Goal: Task Accomplishment & Management: Manage account settings

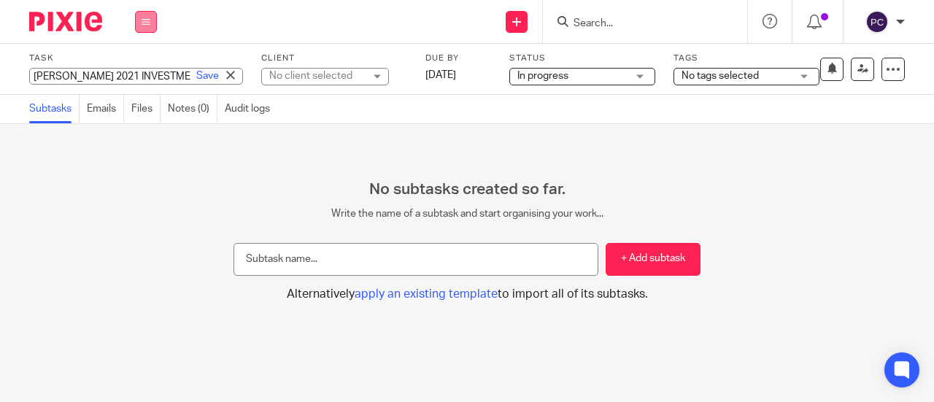
click at [144, 14] on button at bounding box center [146, 22] width 22 height 22
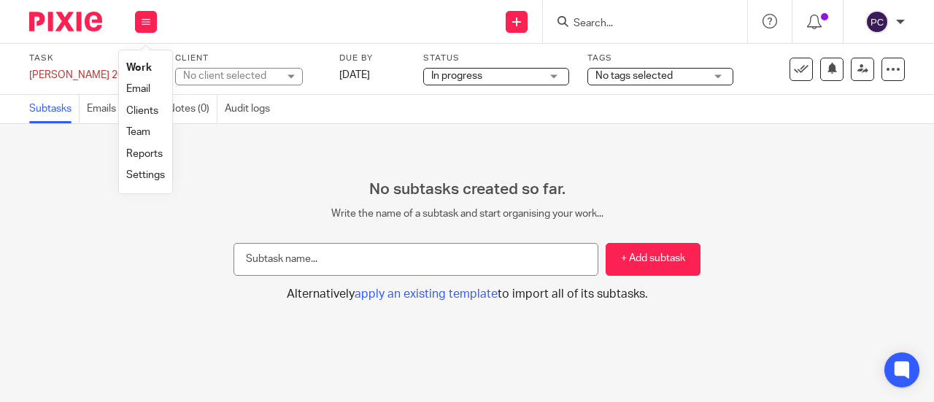
click at [141, 66] on link "Work" at bounding box center [139, 68] width 26 height 10
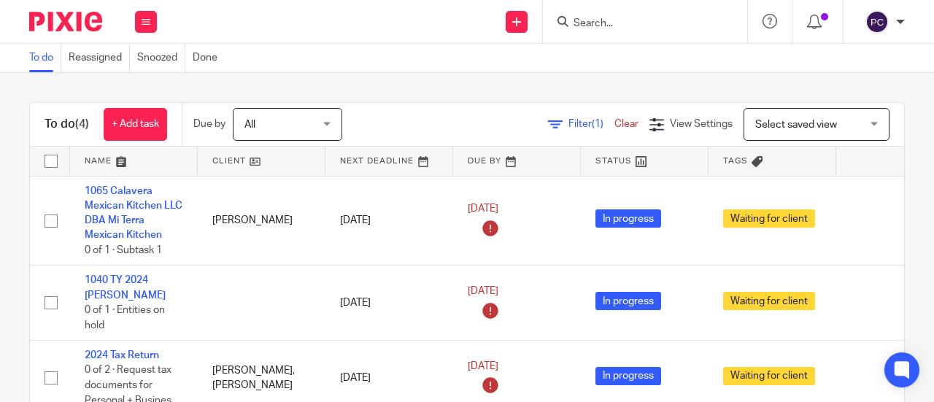
click at [123, 208] on link "1065 Calavera Mexican Kitchen LLC DBA Mi Terra Mexican Kitchen" at bounding box center [134, 213] width 98 height 55
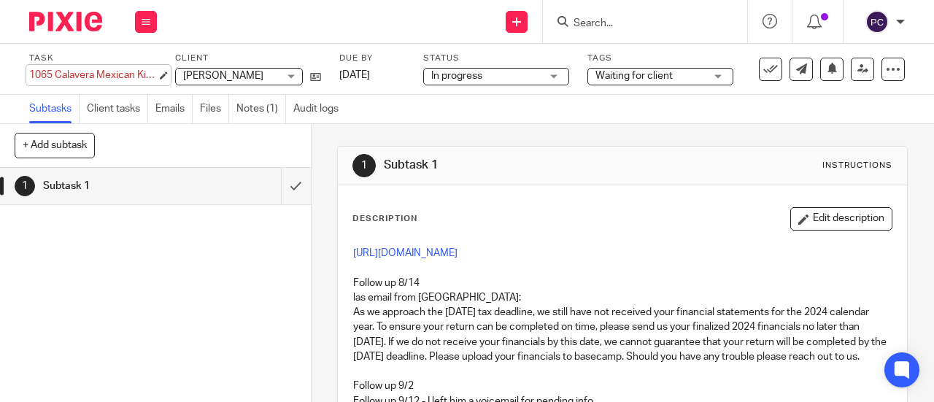
click at [67, 77] on div "1065 Calavera Mexican Kitchen LLC DBA Mi Terra Mexican Kitchen Save 1065 Calave…" at bounding box center [93, 75] width 128 height 15
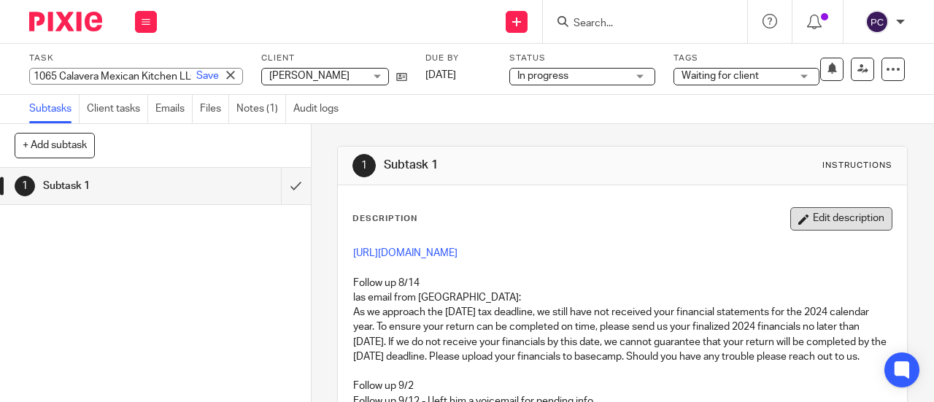
click at [841, 213] on button "Edit description" at bounding box center [841, 218] width 102 height 23
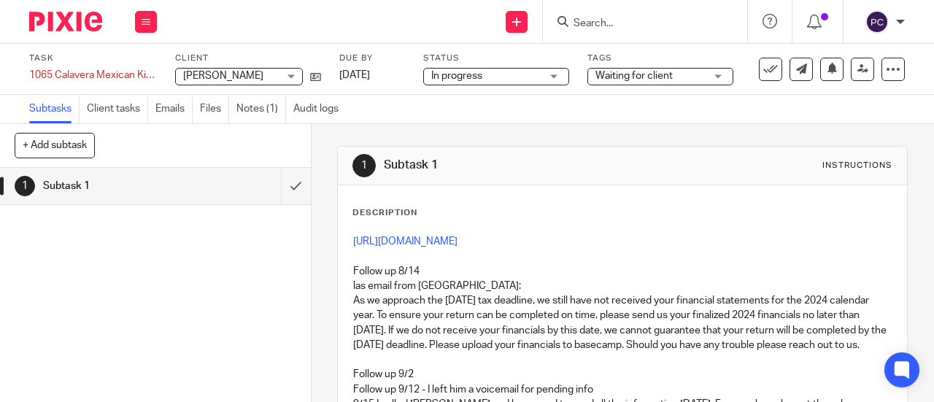
click at [352, 224] on div "Description https://3.basecamp.com/5341776/buckets/39473049/todos/8859548342 Fo…" at bounding box center [622, 368] width 540 height 323
click at [346, 236] on div "https://3.basecamp.com/5341776/buckets/39473049/todos/8859548342 Follow up 8/14…" at bounding box center [622, 339] width 553 height 225
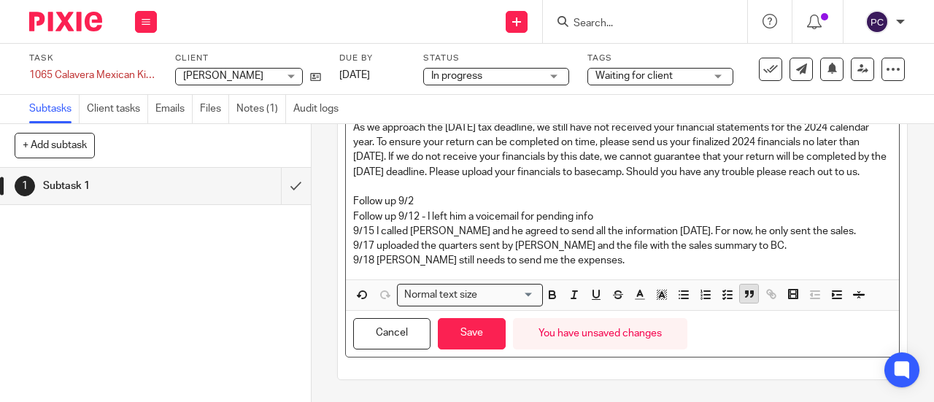
scroll to position [229, 0]
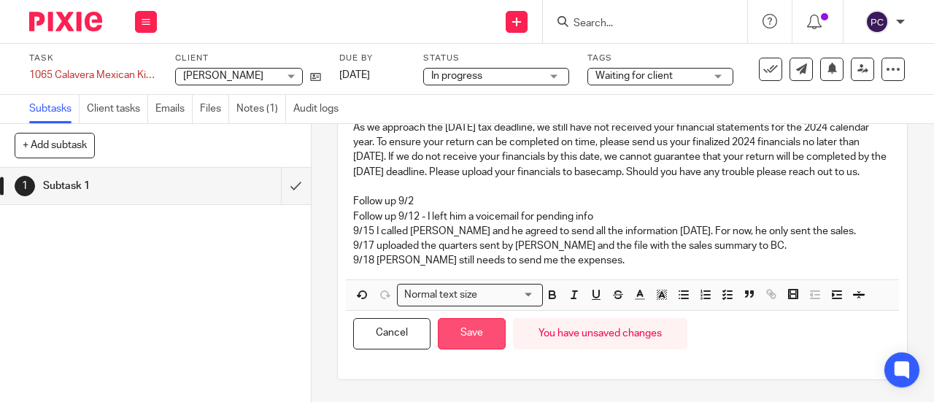
click at [472, 333] on button "Save" at bounding box center [472, 333] width 68 height 31
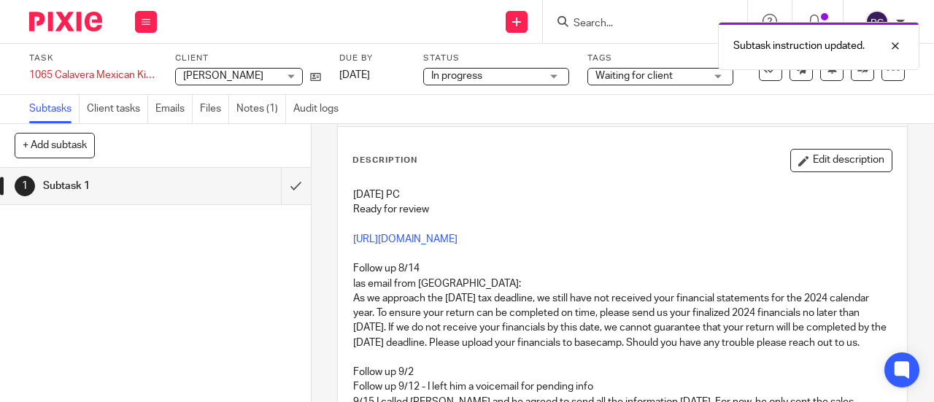
scroll to position [22, 0]
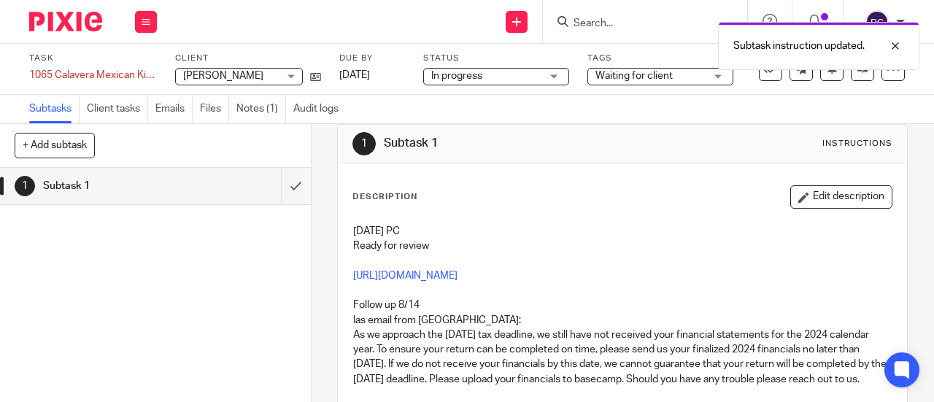
click at [813, 182] on div "Description Edit description 10/14/2025 PC Ready for review https://3.basecamp.…" at bounding box center [622, 402] width 569 height 478
click at [806, 209] on div "Description Edit description 10/14/2025 PC Ready for review https://3.basecamp.…" at bounding box center [622, 336] width 540 height 302
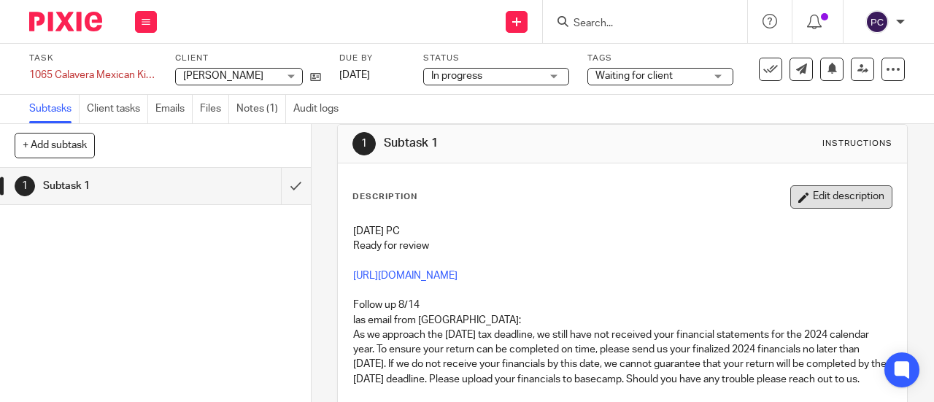
click at [803, 195] on button "Edit description" at bounding box center [841, 196] width 102 height 23
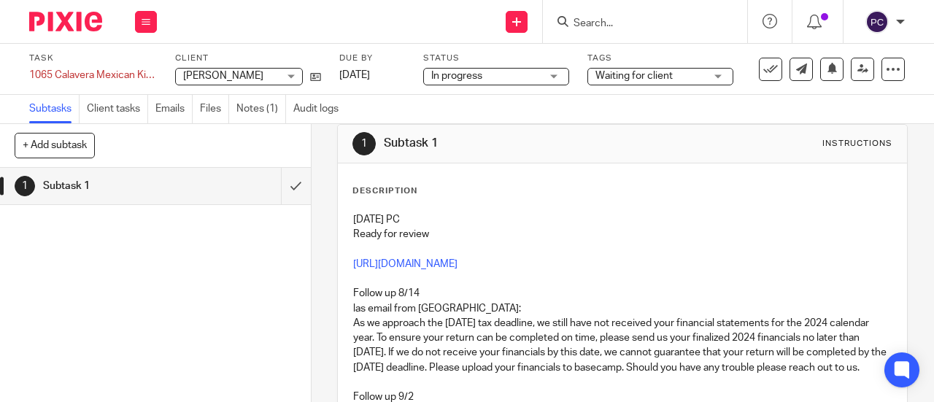
click at [451, 242] on p at bounding box center [622, 249] width 538 height 15
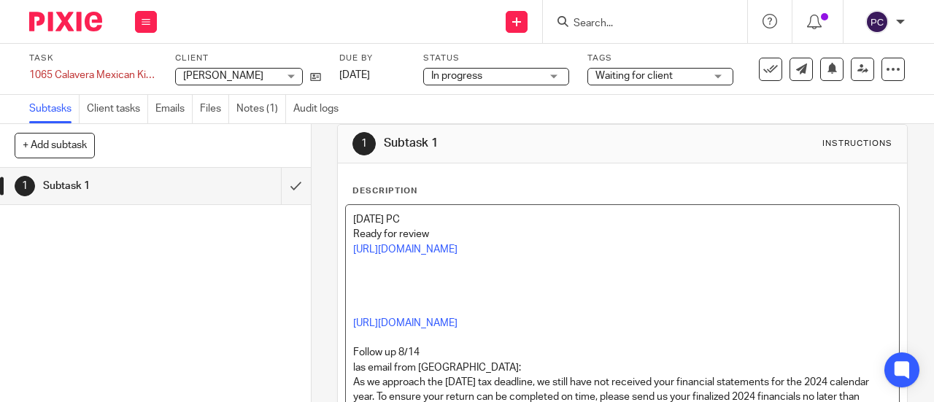
scroll to position [288, 0]
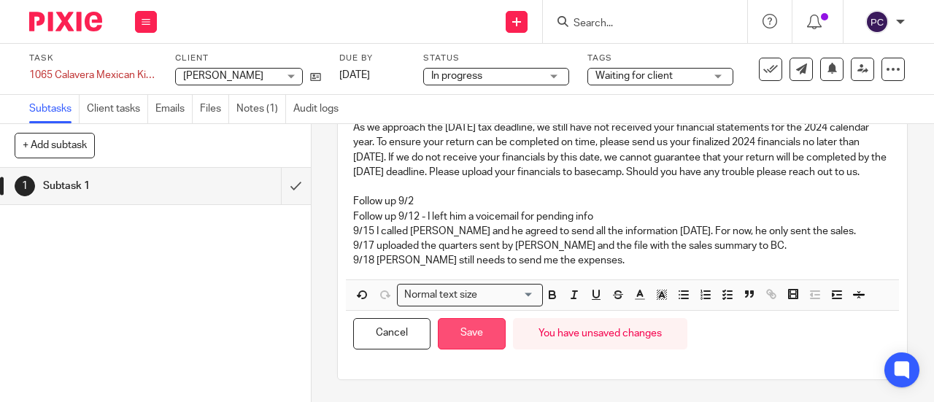
click at [482, 341] on button "Save" at bounding box center [472, 333] width 68 height 31
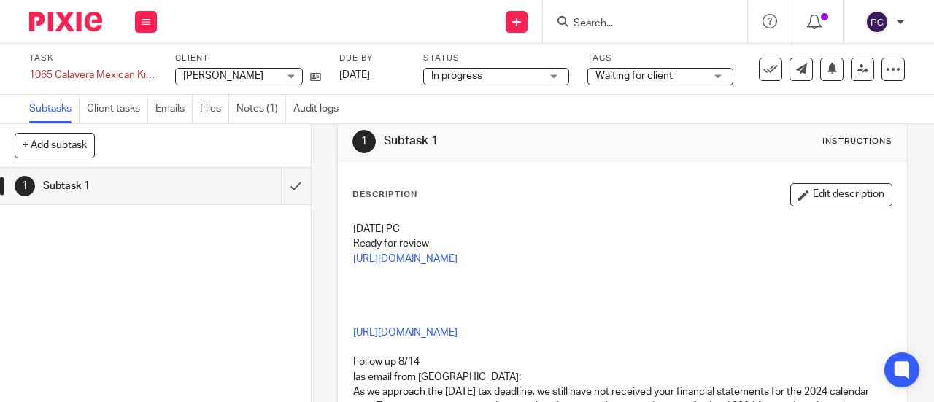
scroll to position [0, 0]
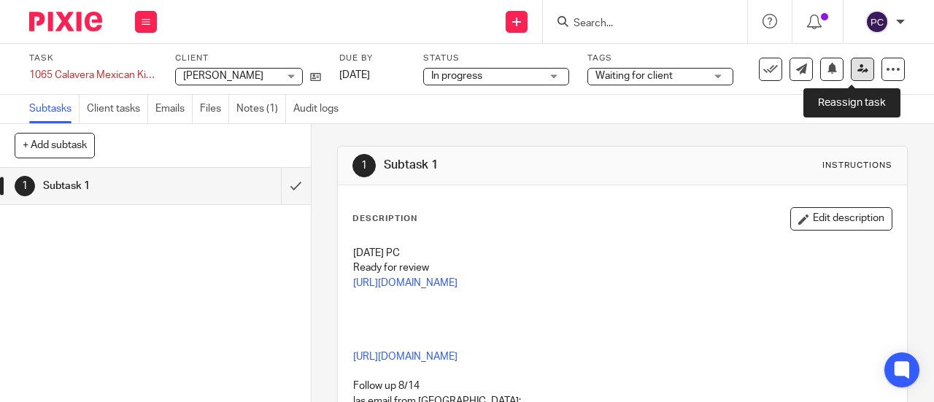
click at [851, 74] on link at bounding box center [862, 69] width 23 height 23
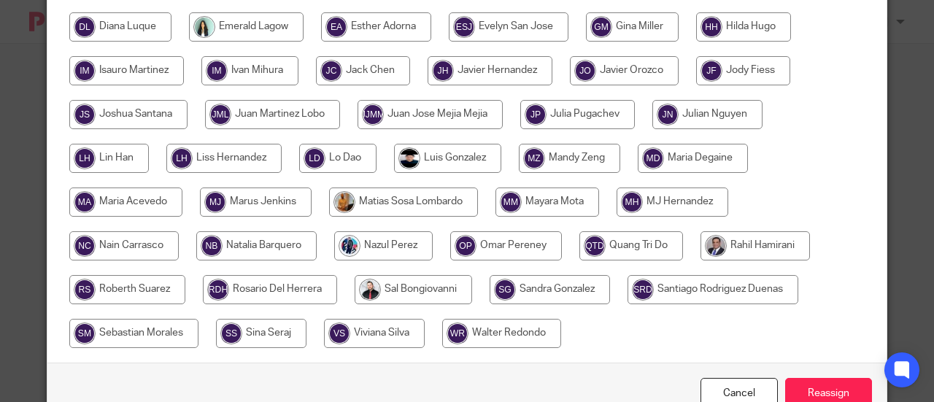
scroll to position [365, 0]
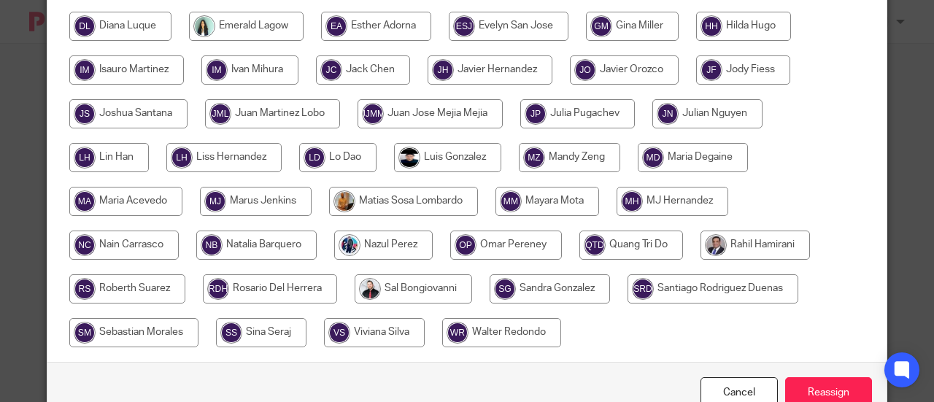
click at [712, 238] on input "radio" at bounding box center [754, 245] width 109 height 29
radio input "true"
click at [820, 392] on input "Reassign" at bounding box center [828, 392] width 87 height 31
